Goal: Information Seeking & Learning: Find contact information

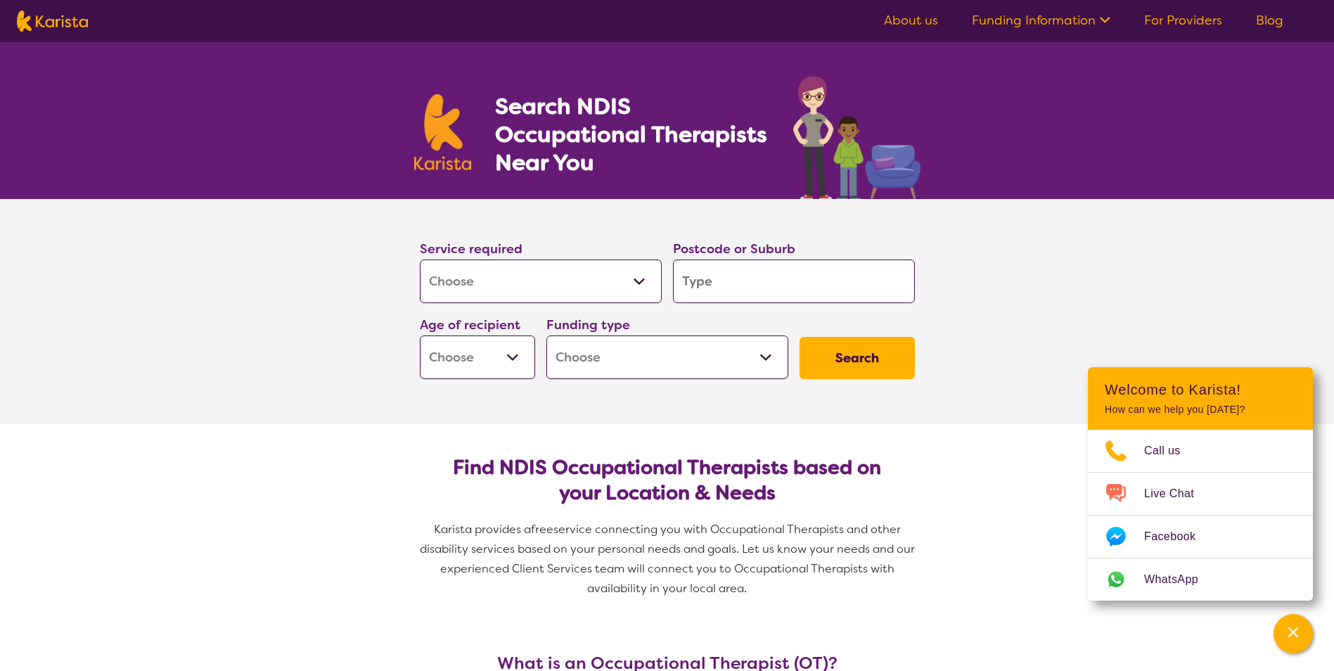
select select "[MEDICAL_DATA]"
click at [579, 285] on select "Allied Health Assistant Assessment ([MEDICAL_DATA] or [MEDICAL_DATA]) Behaviour…" at bounding box center [541, 281] width 242 height 44
click at [711, 281] on input "search" at bounding box center [794, 281] width 242 height 44
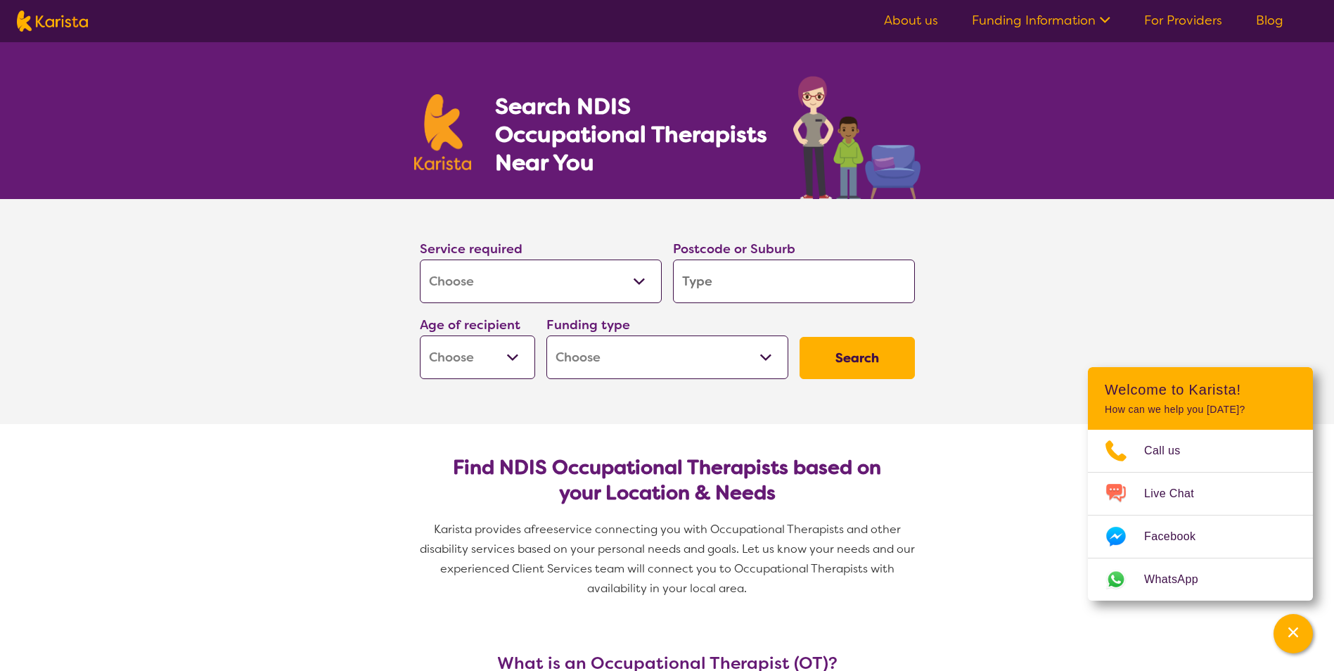
click at [662, 364] on select "Home Care Package (HCP) National Disability Insurance Scheme (NDIS) I don't know" at bounding box center [667, 357] width 242 height 44
select select "NDIS"
click at [546, 335] on select "Home Care Package (HCP) National Disability Insurance Scheme (NDIS) I don't know" at bounding box center [667, 357] width 242 height 44
select select "NDIS"
click at [687, 274] on input "search" at bounding box center [794, 281] width 242 height 44
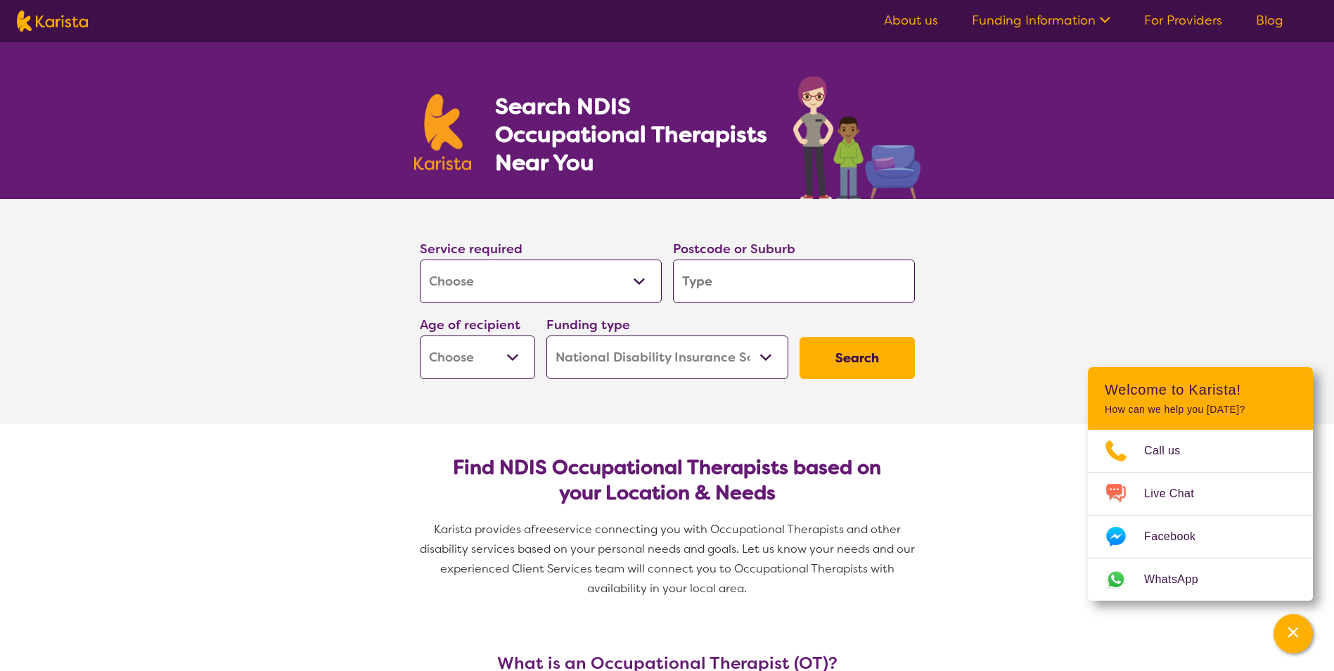
click at [761, 290] on input "search" at bounding box center [794, 281] width 242 height 44
type input "5"
type input "50"
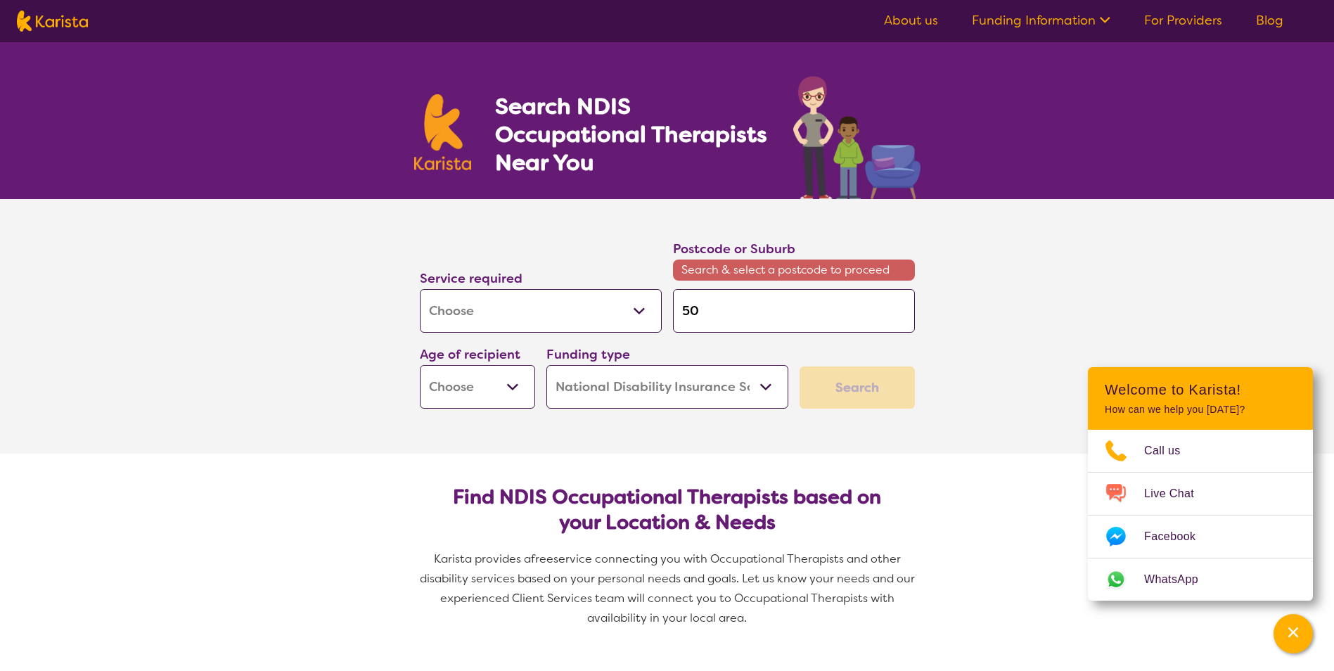
type input "501"
type input "5015"
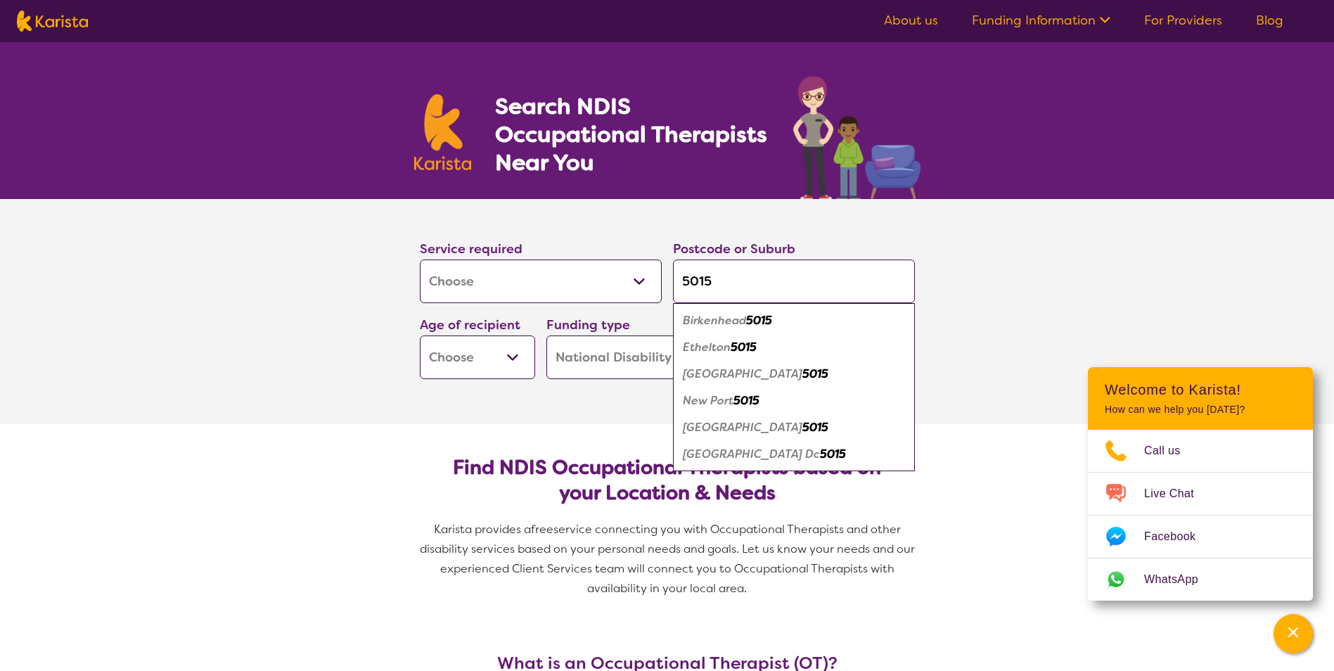
type input "5015"
click at [802, 429] on em "5015" at bounding box center [815, 427] width 26 height 15
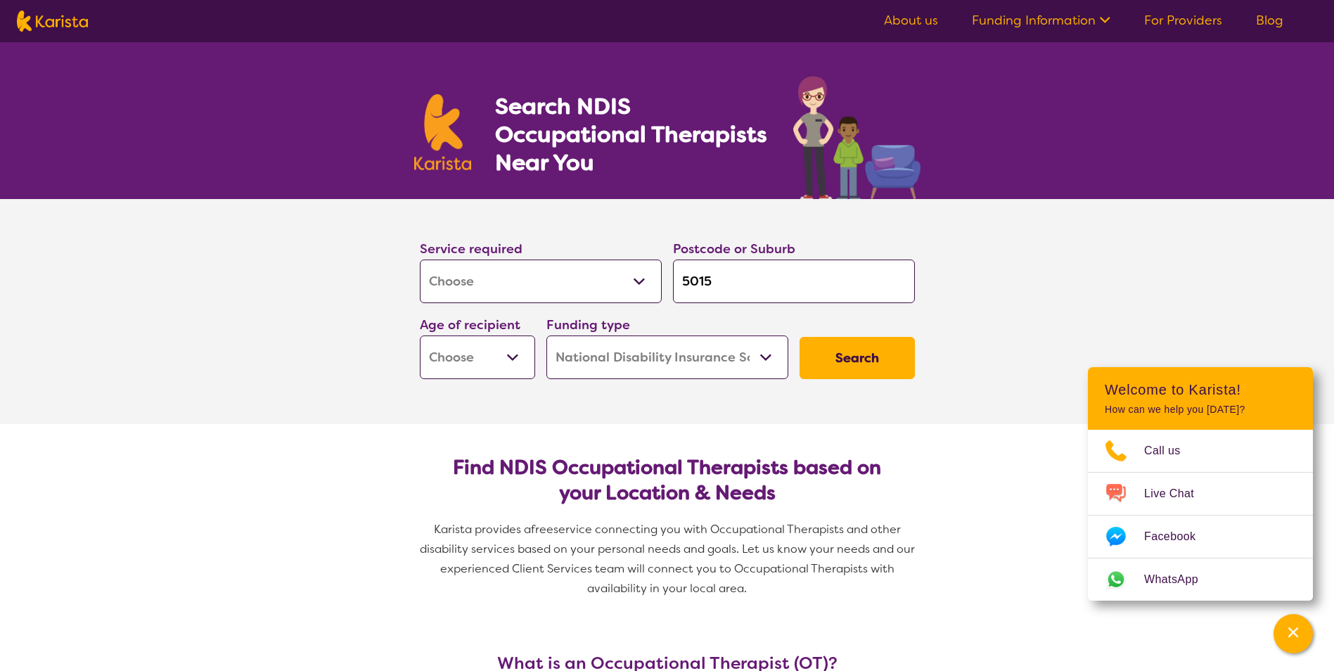
click at [483, 357] on select "Early Childhood - 0 to 9 Child - 10 to 11 Adolescent - 12 to 17 Adult - 18 to 6…" at bounding box center [477, 357] width 115 height 44
select select "AD"
click at [420, 335] on select "Early Childhood - 0 to 9 Child - 10 to 11 Adolescent - 12 to 17 Adult - 18 to 6…" at bounding box center [477, 357] width 115 height 44
select select "AD"
click at [837, 358] on button "Search" at bounding box center [856, 358] width 115 height 42
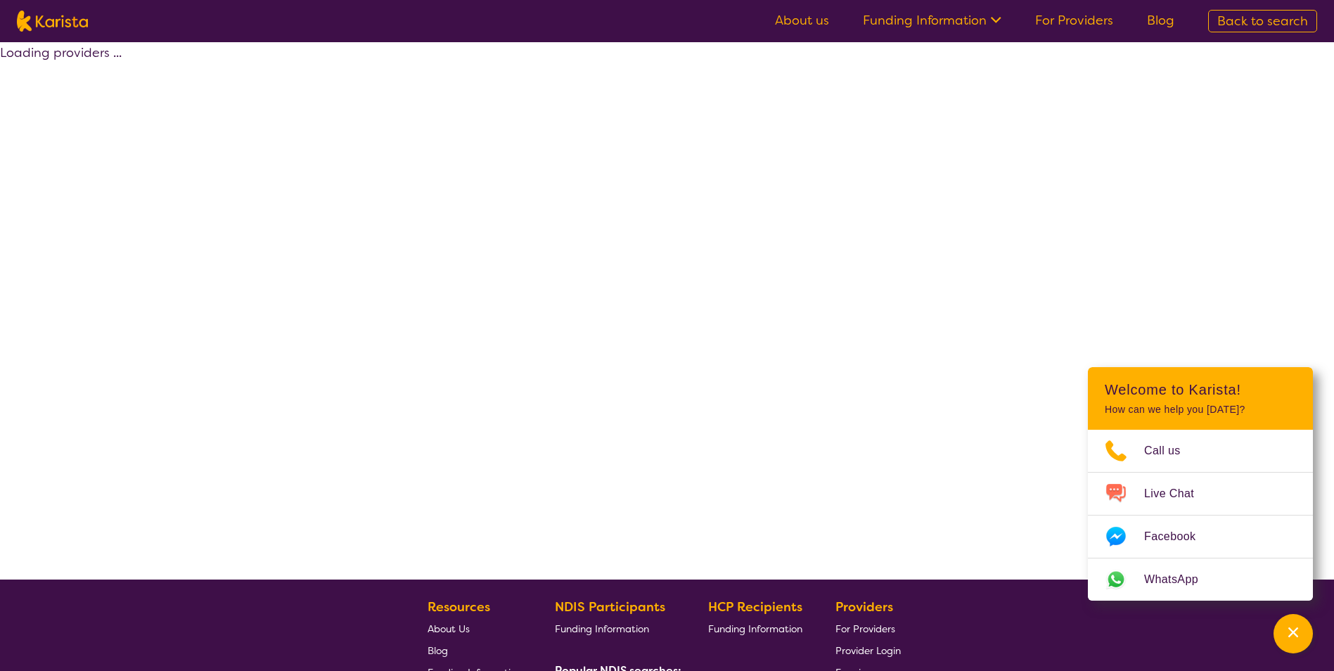
select select "by_score"
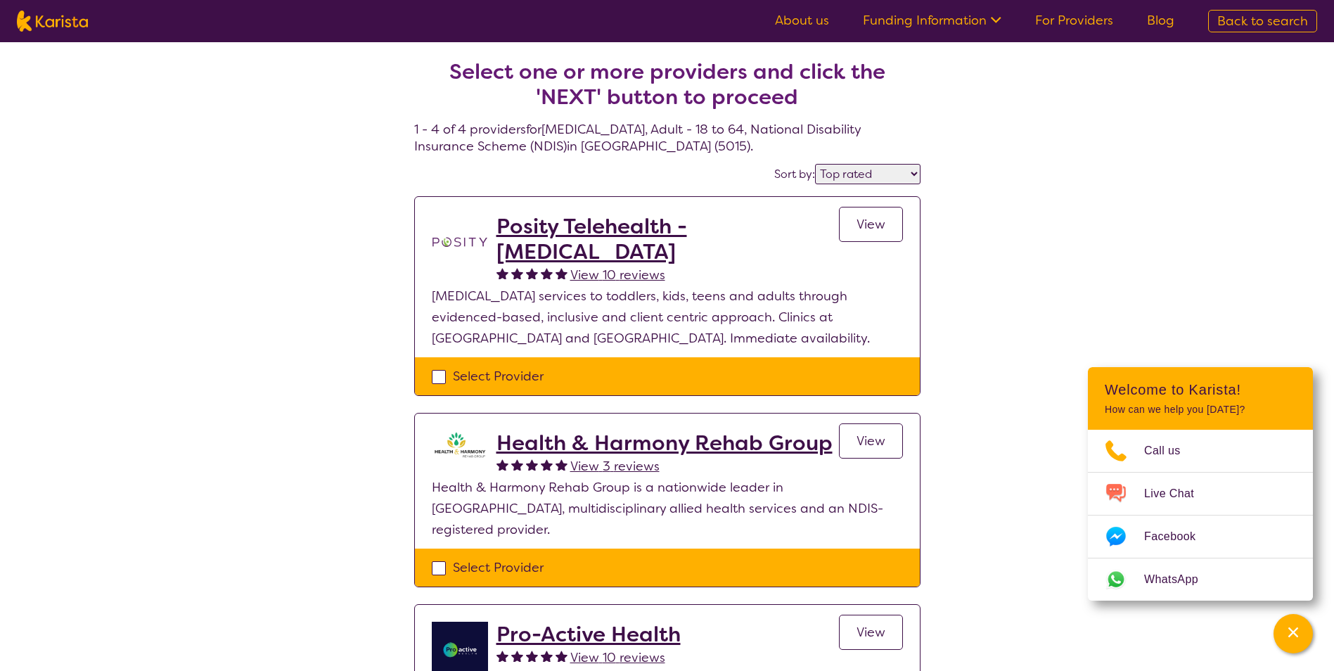
click at [1006, 254] on div "Select one or more providers and click the 'NEXT' button to proceed 1 - 4 of 4 …" at bounding box center [667, 530] width 1334 height 976
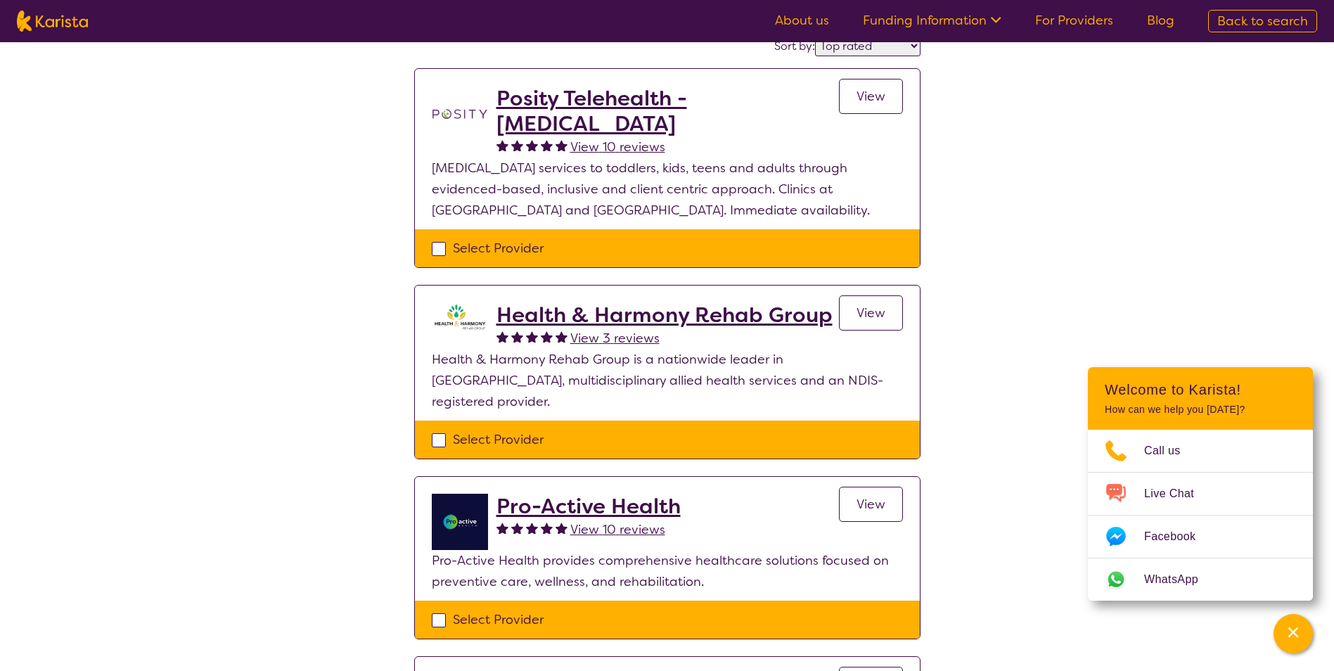
scroll to position [211, 0]
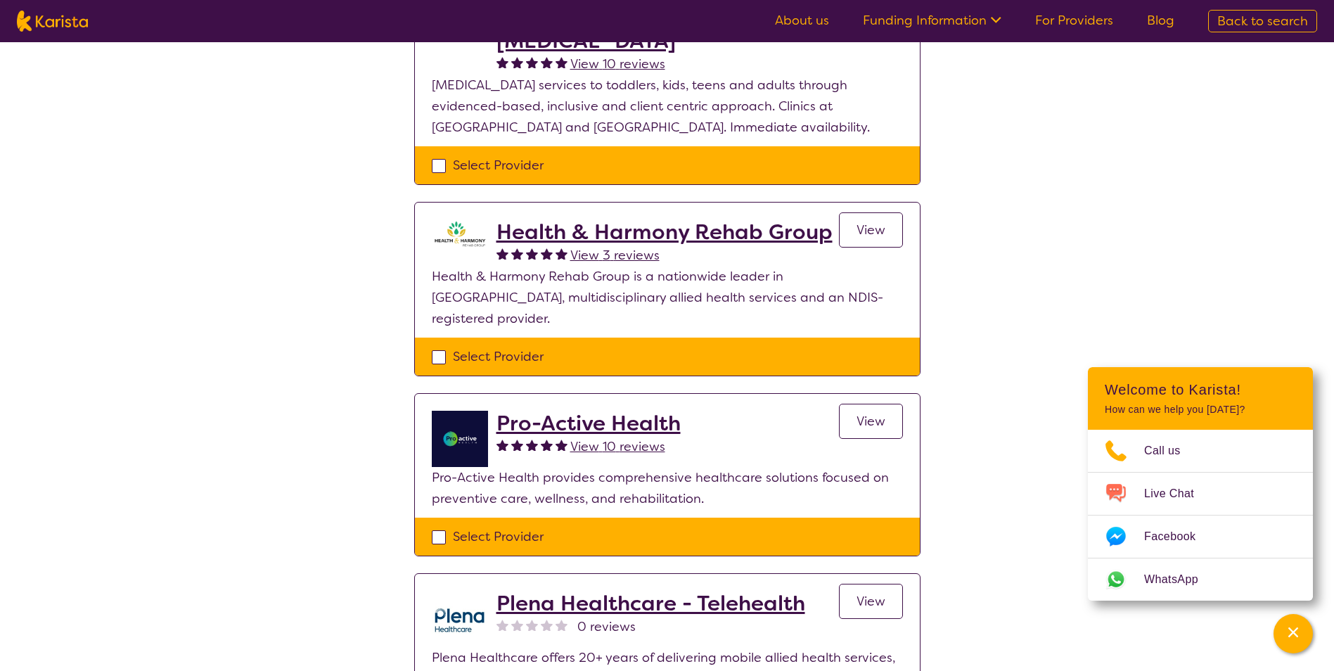
click at [756, 219] on h2 "Health & Harmony Rehab Group" at bounding box center [664, 231] width 336 height 25
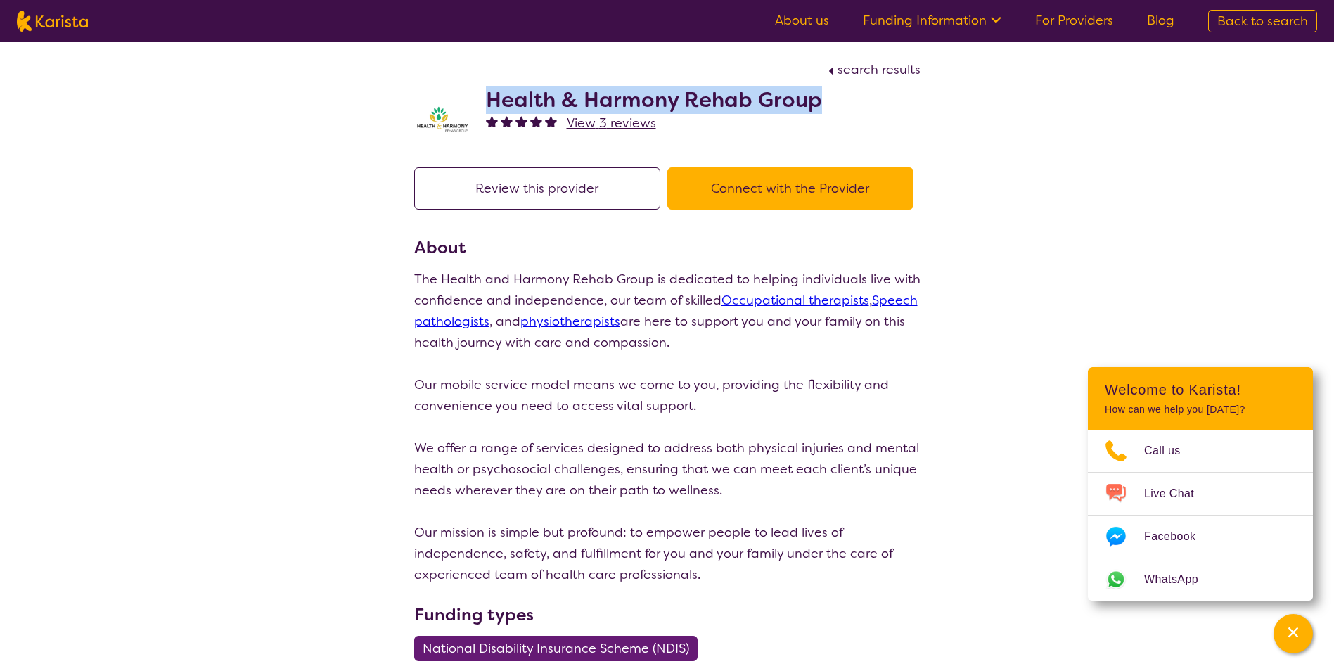
drag, startPoint x: 487, startPoint y: 94, endPoint x: 822, endPoint y: 101, distance: 334.7
click at [822, 101] on div "Health & Harmony Rehab Group View 3 reviews" at bounding box center [667, 115] width 506 height 70
copy h2 "Health & Harmony Rehab Group"
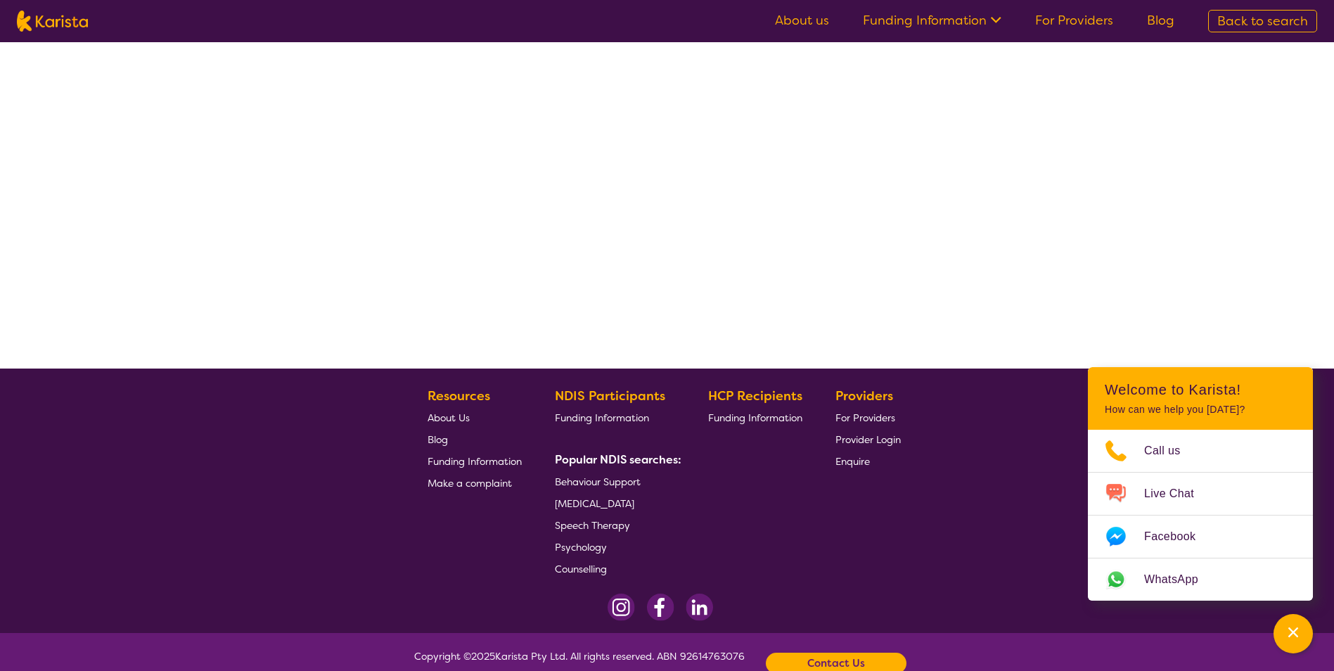
select select "by_score"
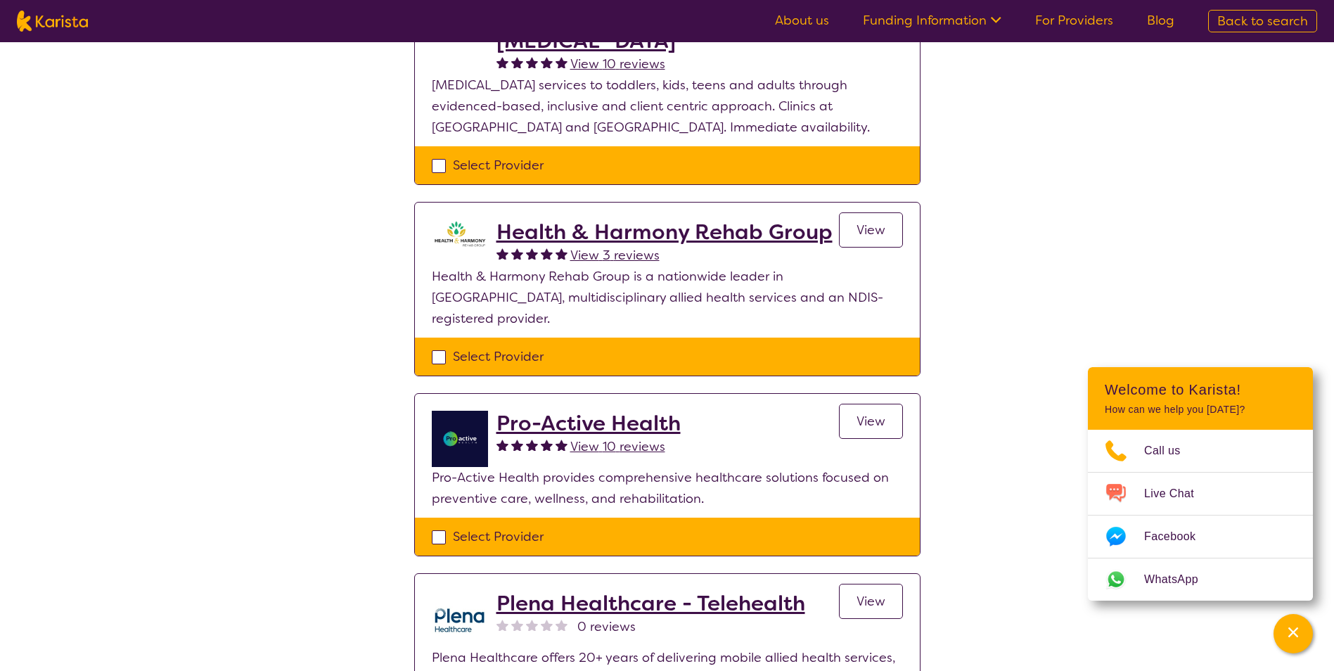
click at [632, 411] on h2 "Pro-Active Health" at bounding box center [588, 423] width 184 height 25
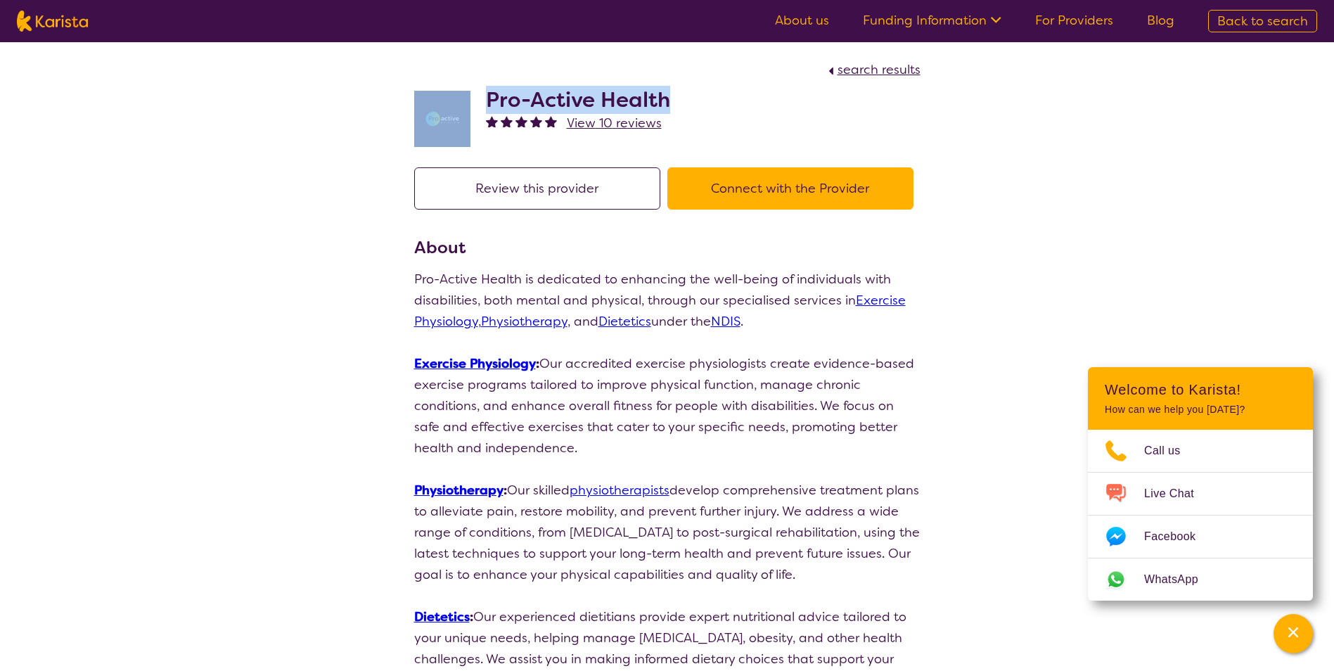
drag, startPoint x: 662, startPoint y: 98, endPoint x: 477, endPoint y: 93, distance: 184.9
click at [477, 93] on div "Pro-Active Health View 10 reviews" at bounding box center [667, 115] width 506 height 70
copy div "Pro-Active Health"
